Goal: Navigation & Orientation: Find specific page/section

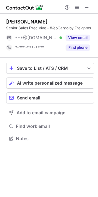
scroll to position [3, 3]
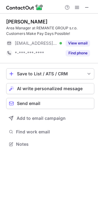
scroll to position [140, 98]
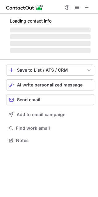
scroll to position [144, 98]
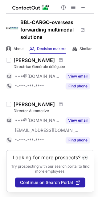
scroll to position [88, 0]
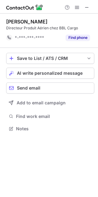
scroll to position [3, 3]
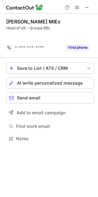
scroll to position [3, 3]
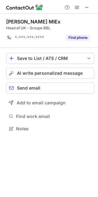
scroll to position [3, 3]
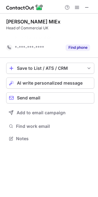
scroll to position [3, 3]
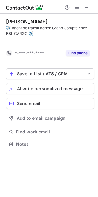
scroll to position [130, 98]
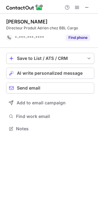
scroll to position [3, 3]
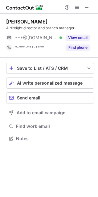
scroll to position [3, 3]
